Goal: Use online tool/utility: Utilize a website feature to perform a specific function

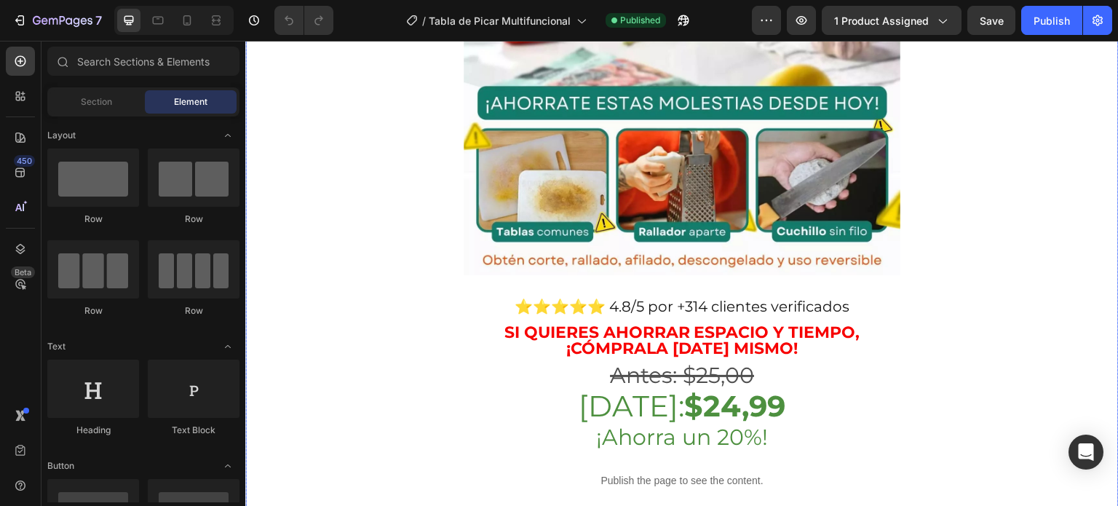
scroll to position [1237, 0]
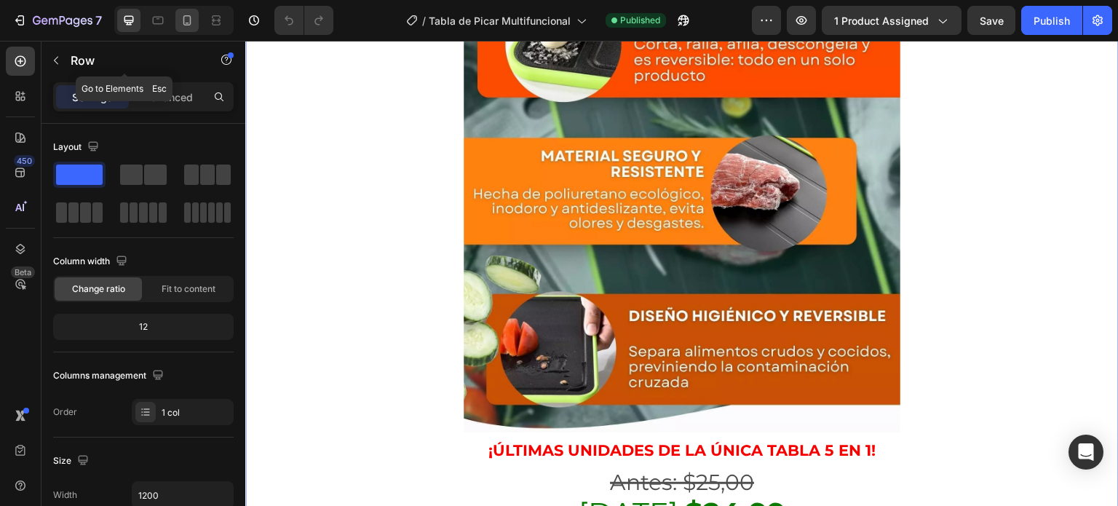
scroll to position [2620, 0]
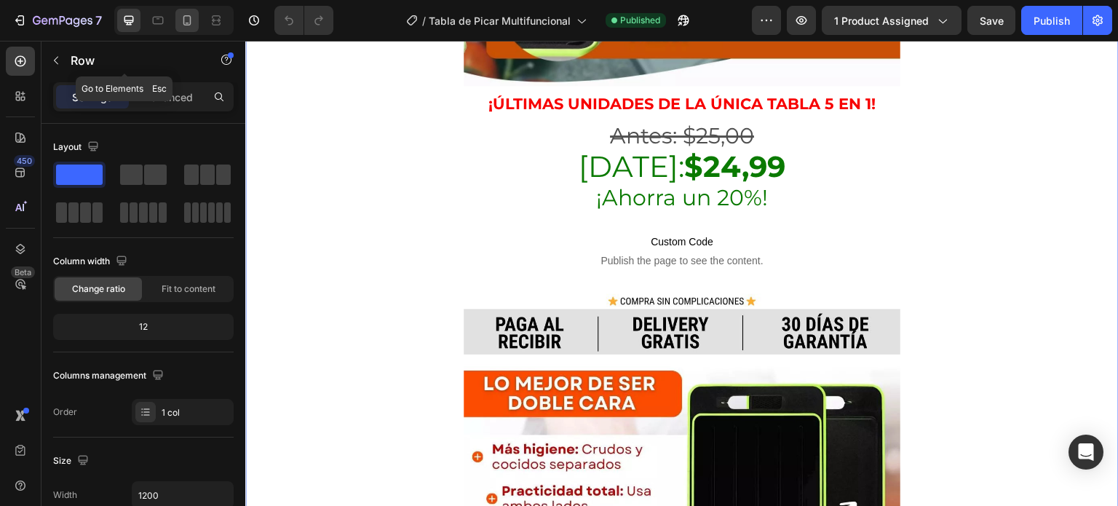
click at [186, 23] on icon at bounding box center [187, 20] width 15 height 15
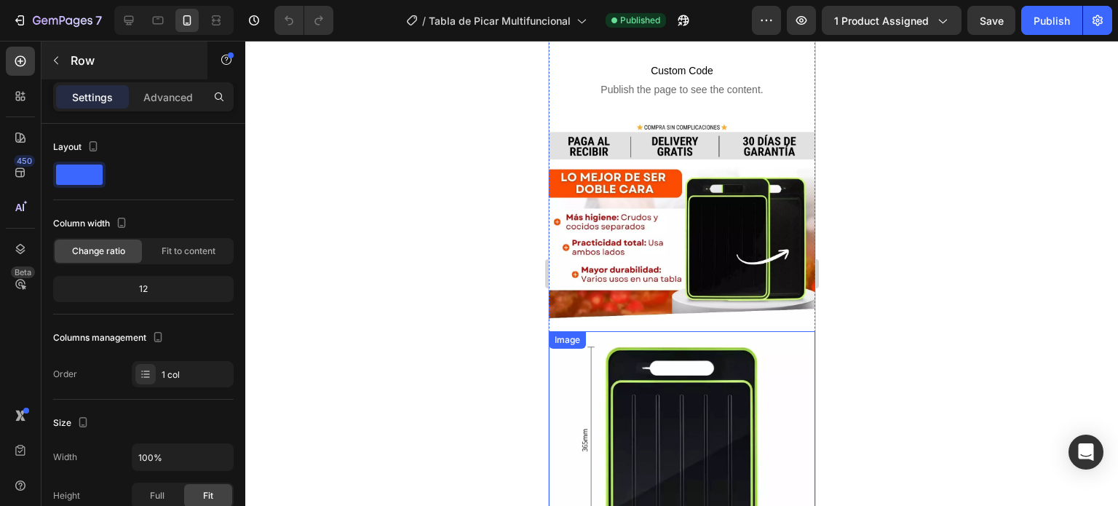
scroll to position [1892, 0]
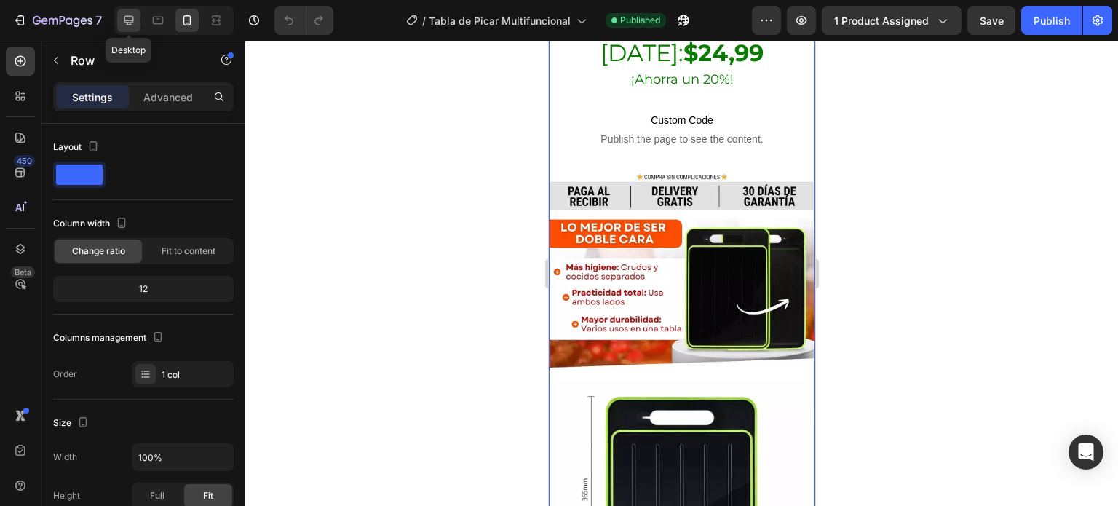
click at [128, 15] on icon at bounding box center [129, 20] width 15 height 15
type input "1200"
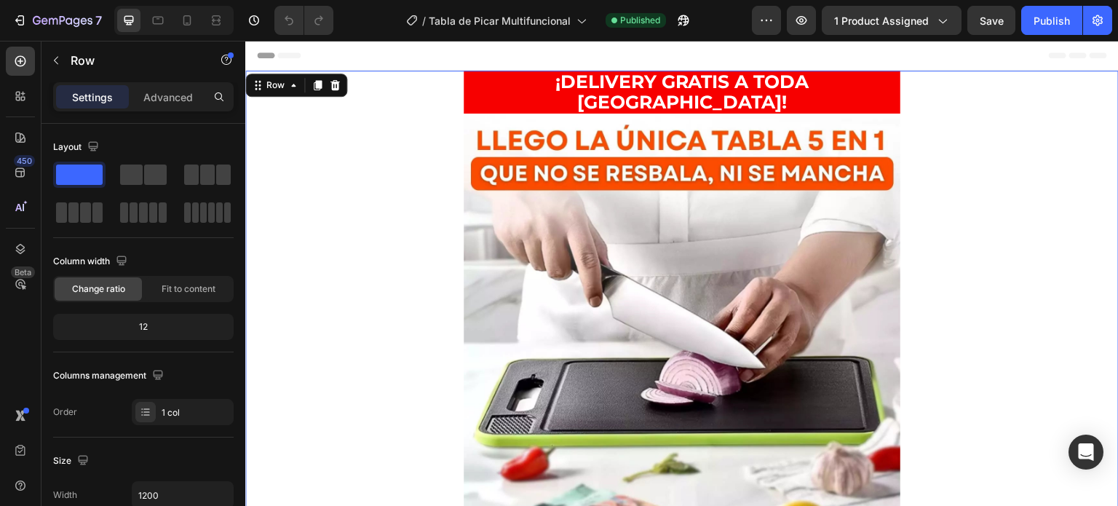
click at [292, 89] on icon at bounding box center [294, 85] width 12 height 12
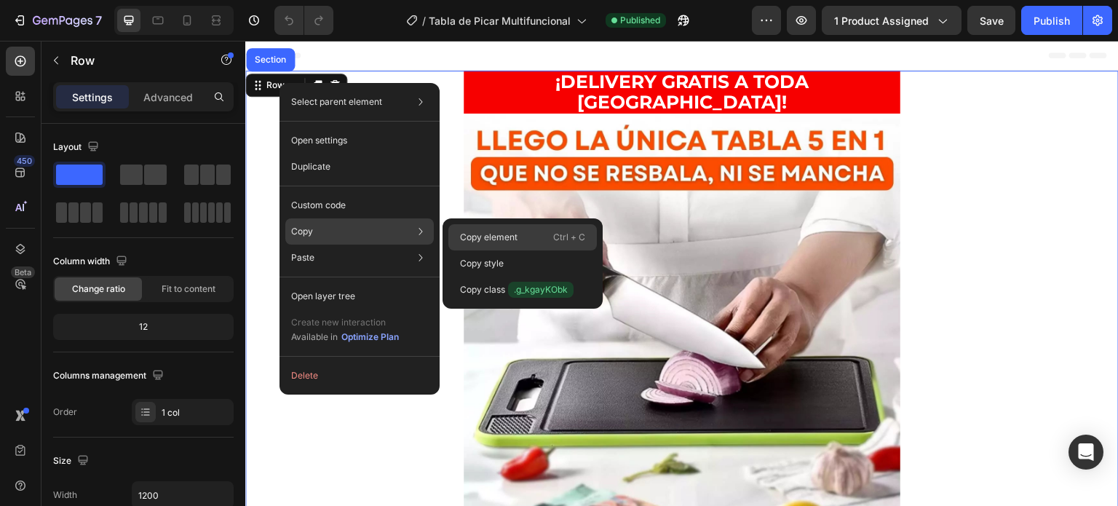
click at [551, 250] on div "Copy element Ctrl + C" at bounding box center [522, 263] width 148 height 26
